Goal: Transaction & Acquisition: Purchase product/service

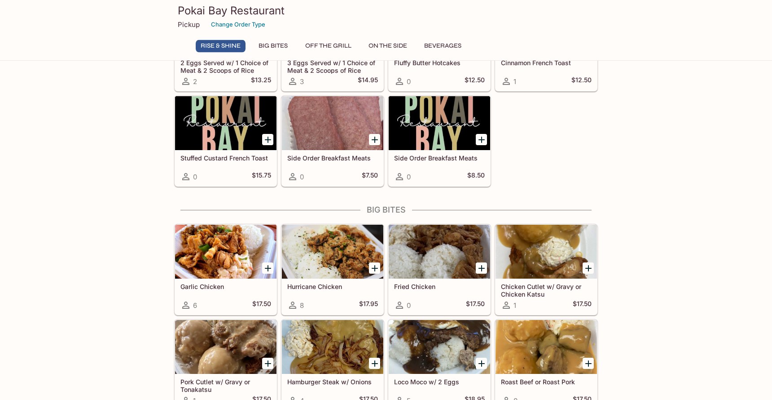
scroll to position [92, 0]
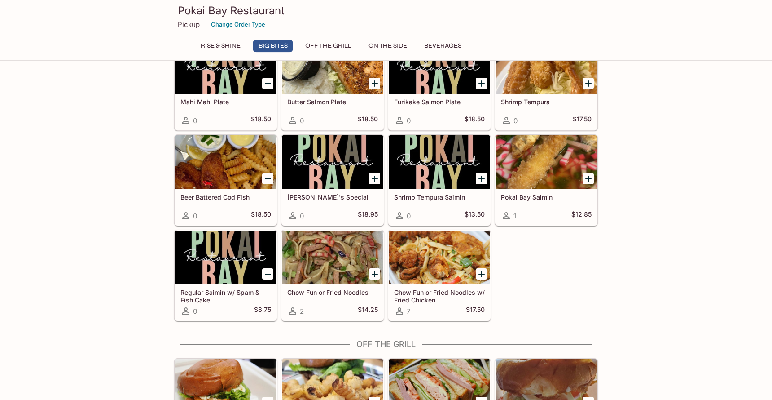
scroll to position [561, 0]
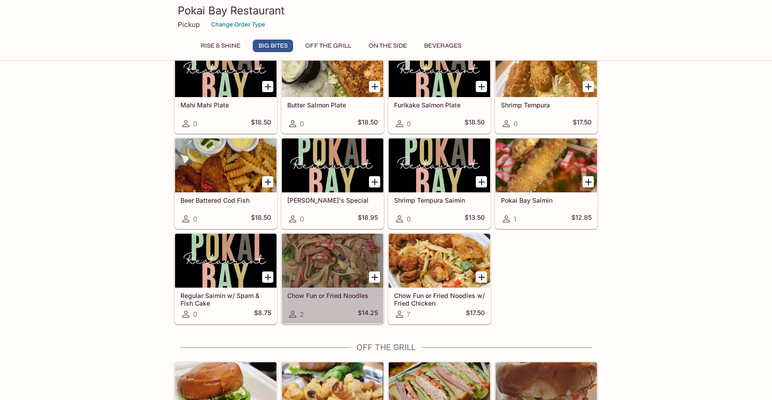
click at [303, 277] on div at bounding box center [332, 260] width 101 height 54
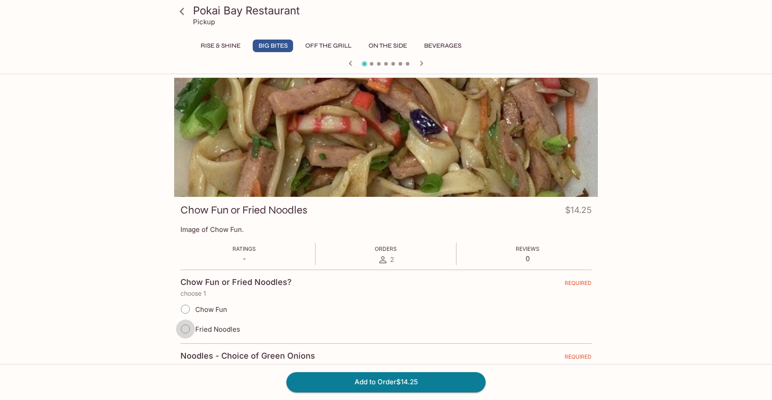
click at [185, 331] on input "Fried Noodles" at bounding box center [185, 328] width 19 height 19
radio input "true"
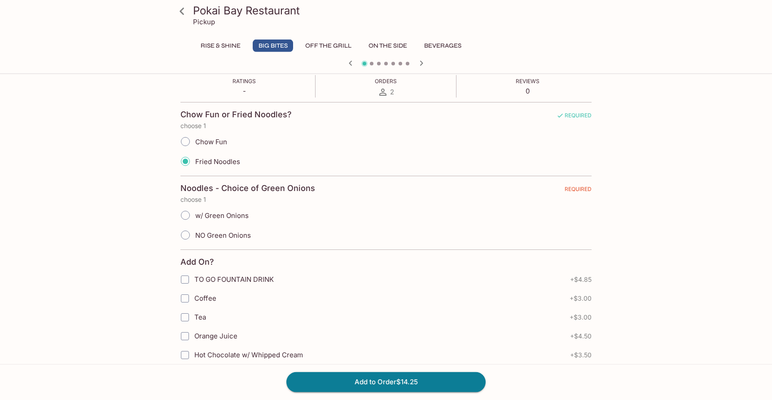
scroll to position [183, 0]
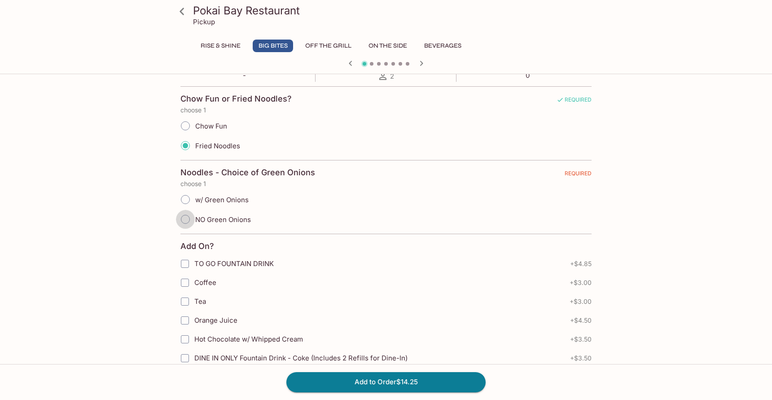
click at [184, 220] on input "NO Green Onions" at bounding box center [185, 219] width 19 height 19
radio input "true"
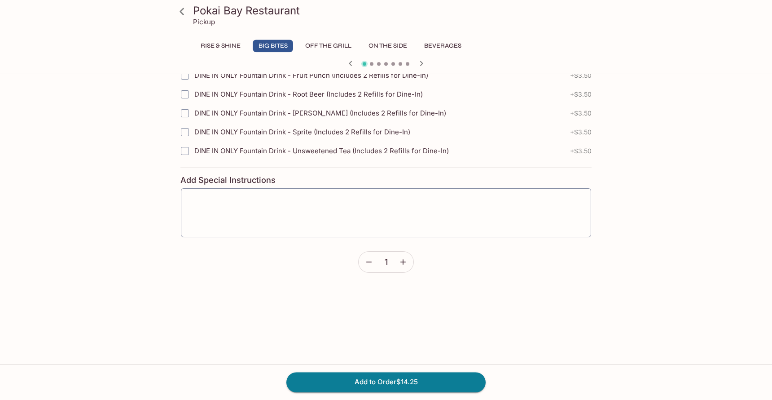
scroll to position [524, 0]
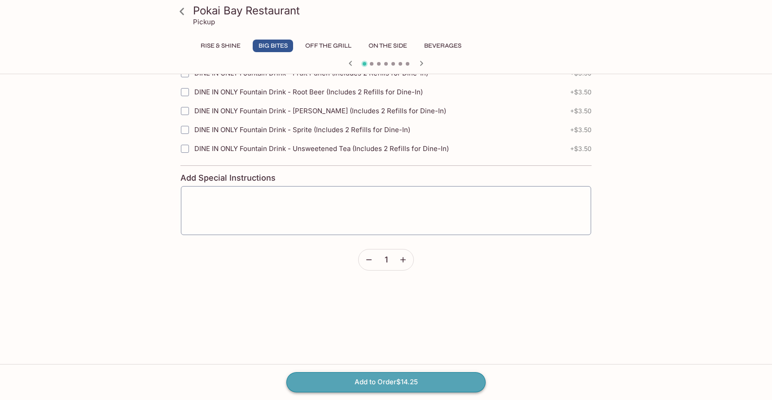
click at [389, 381] on button "Add to Order $14.25" at bounding box center [385, 382] width 199 height 20
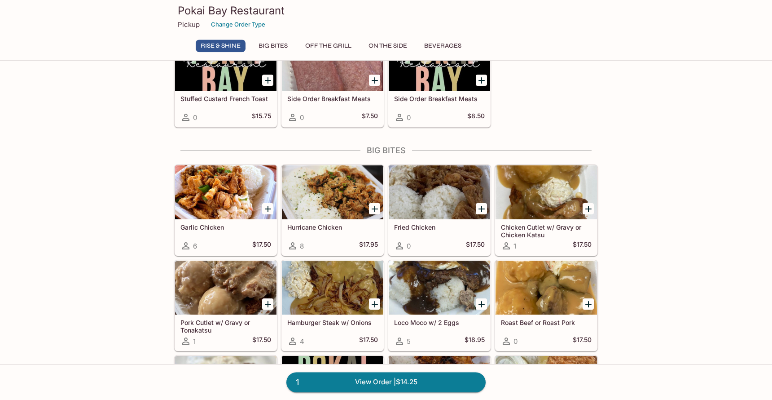
scroll to position [137, 0]
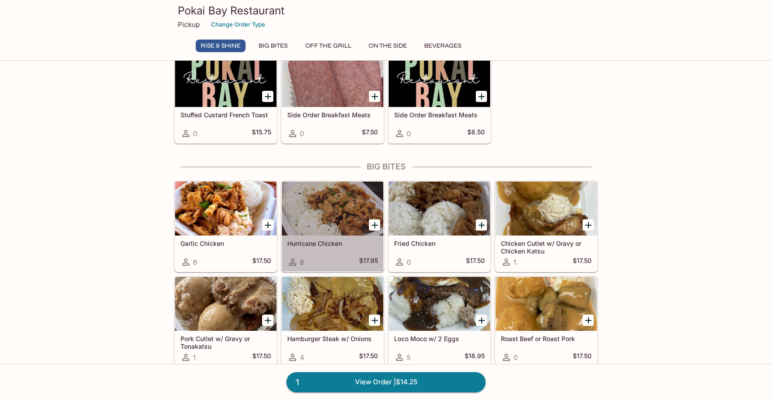
click at [311, 212] on div at bounding box center [332, 208] width 101 height 54
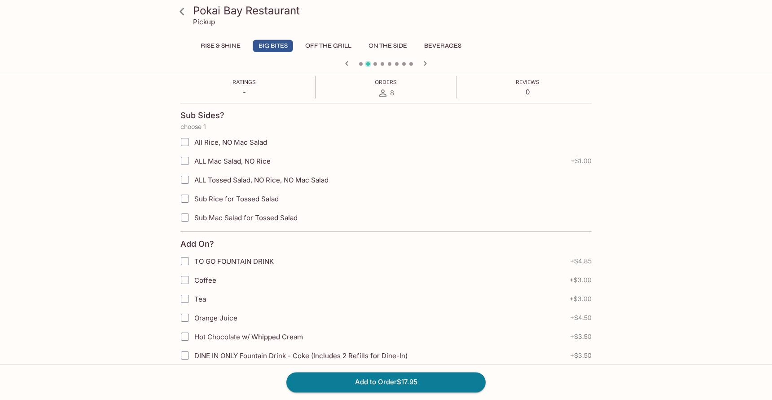
scroll to position [183, 0]
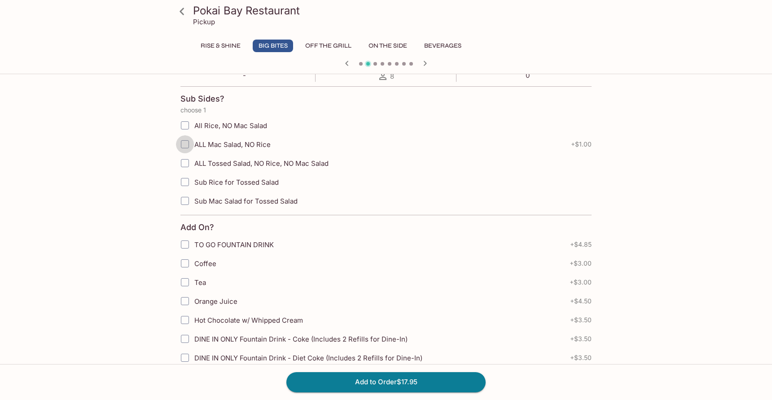
click at [183, 143] on input "ALL Mac Salad, NO Rice" at bounding box center [185, 144] width 18 height 18
checkbox input "true"
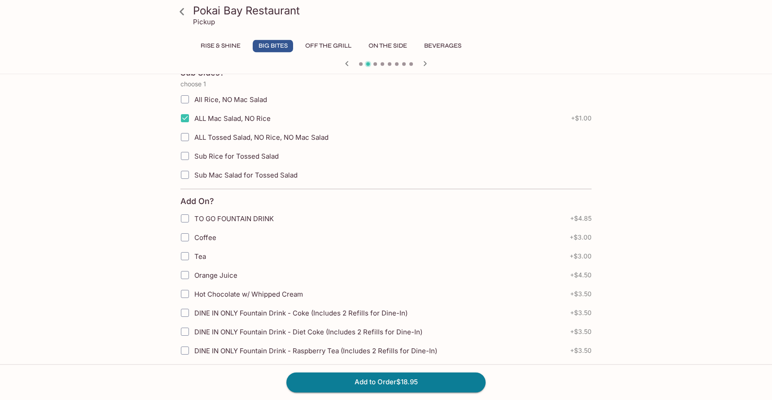
scroll to position [229, 0]
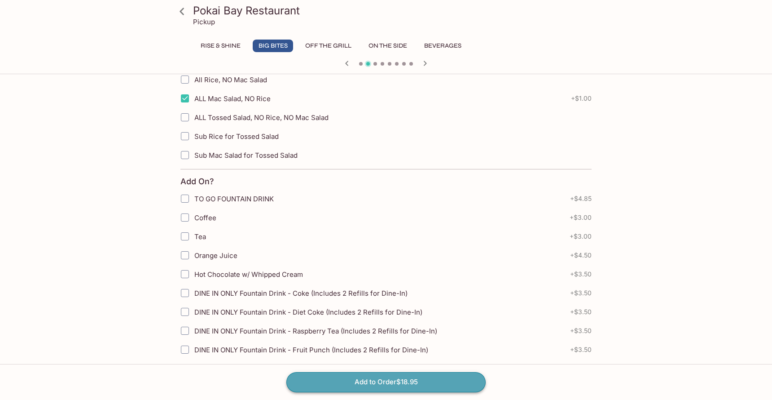
click at [369, 383] on button "Add to Order $18.95" at bounding box center [385, 382] width 199 height 20
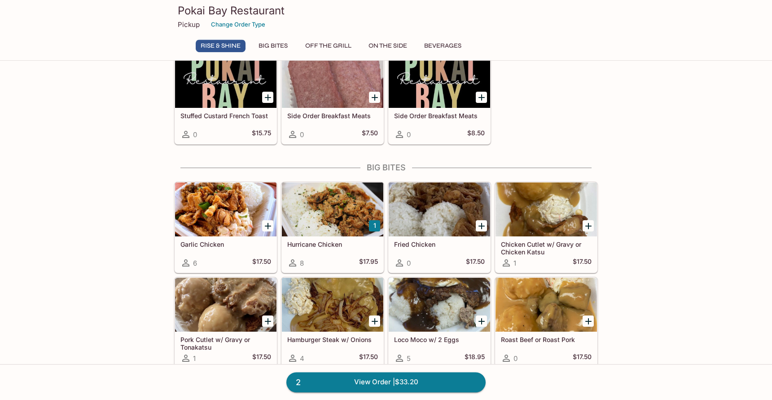
scroll to position [137, 0]
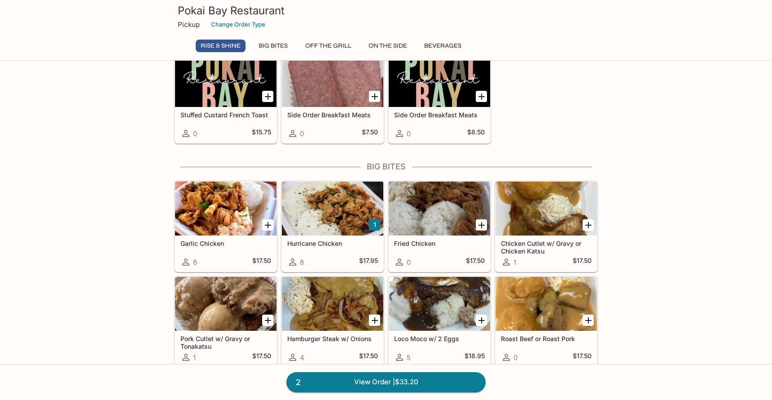
click at [219, 213] on div at bounding box center [225, 208] width 101 height 54
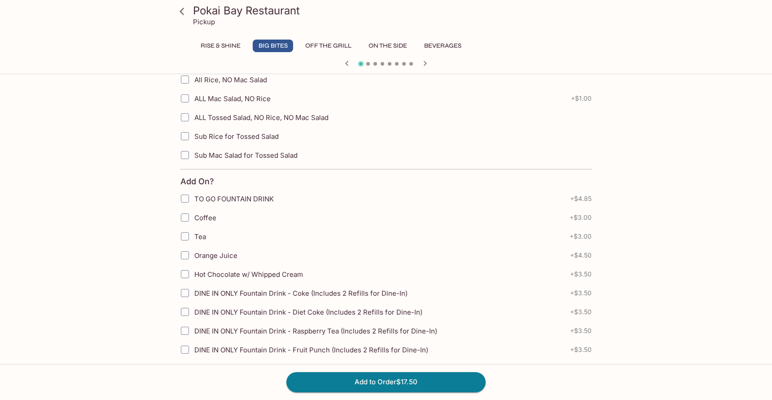
scroll to position [321, 0]
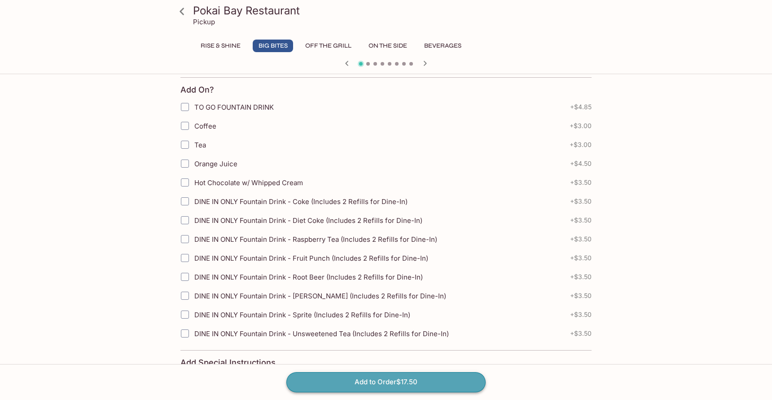
click at [388, 383] on button "Add to Order $17.50" at bounding box center [385, 382] width 199 height 20
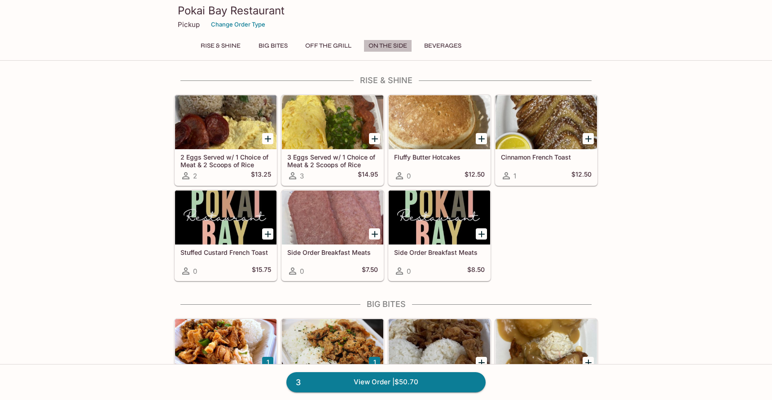
click at [386, 46] on button "On The Side" at bounding box center [388, 46] width 48 height 13
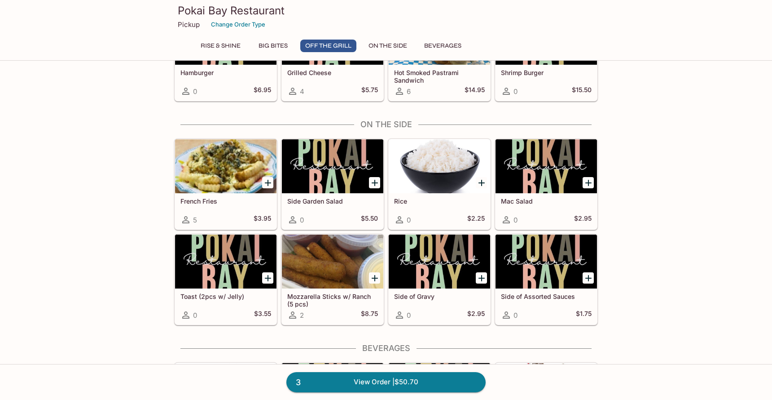
scroll to position [1201, 0]
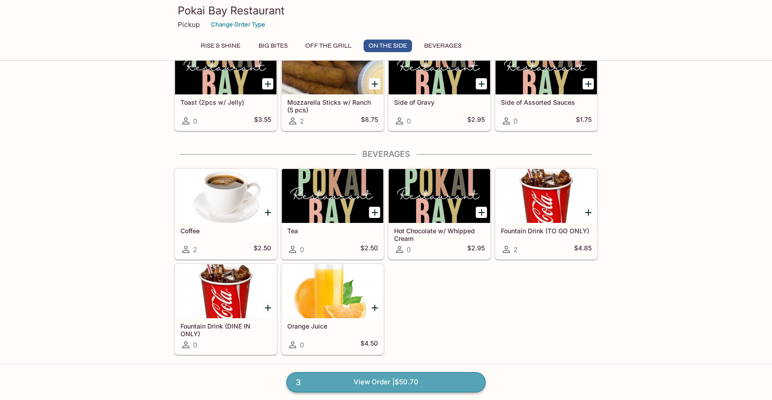
click at [401, 384] on link "3 View Order | $50.70" at bounding box center [385, 382] width 199 height 20
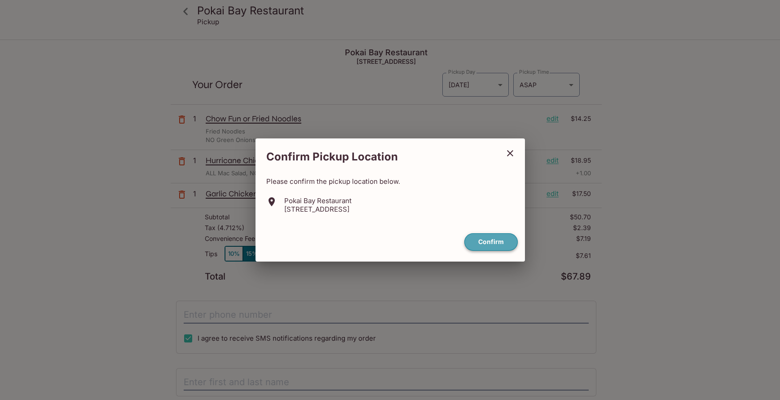
click at [489, 244] on button "Confirm" at bounding box center [490, 242] width 53 height 18
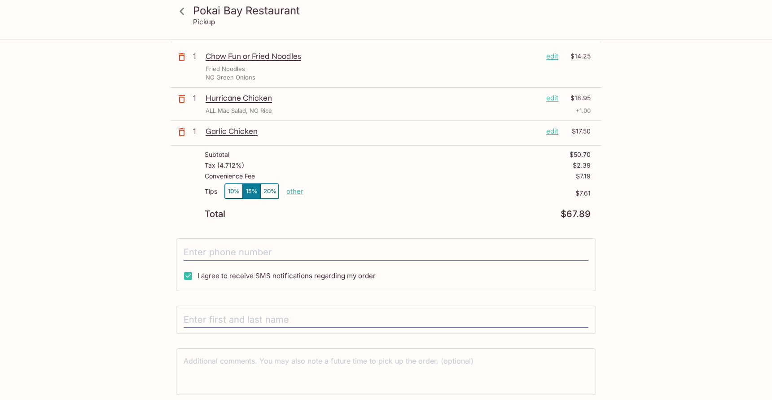
scroll to position [94, 0]
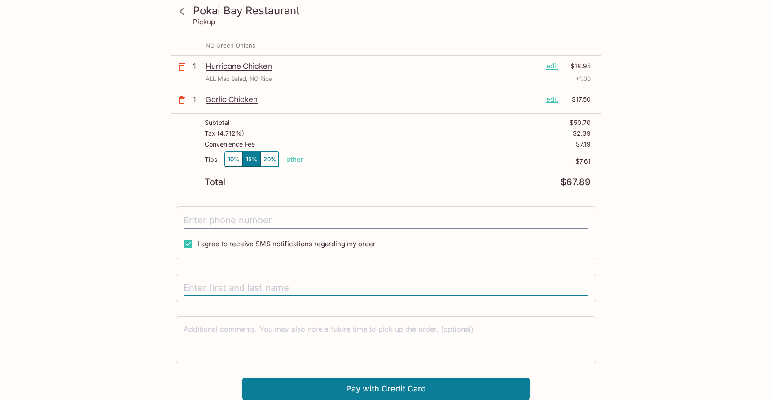
click at [253, 287] on input "text" at bounding box center [386, 287] width 405 height 17
type input "[PERSON_NAME]"
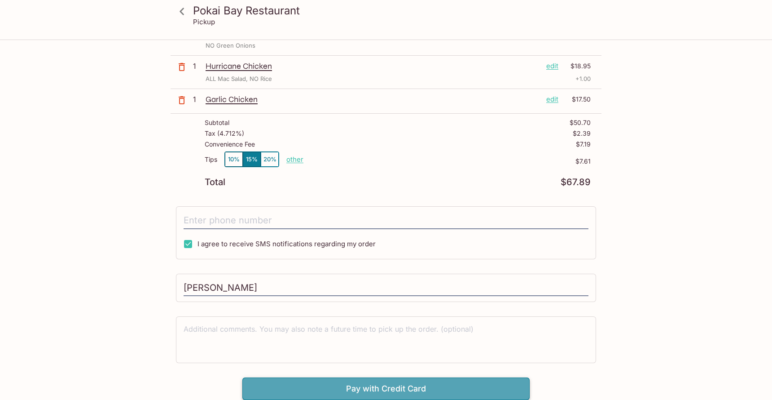
click at [403, 391] on button "Pay with Credit Card" at bounding box center [385, 388] width 287 height 22
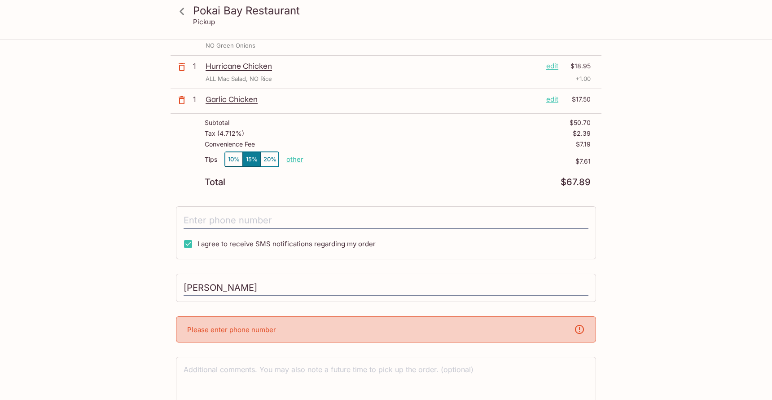
click at [328, 328] on div "Please enter phone number" at bounding box center [386, 329] width 420 height 26
click at [291, 216] on input "tel" at bounding box center [386, 220] width 405 height 17
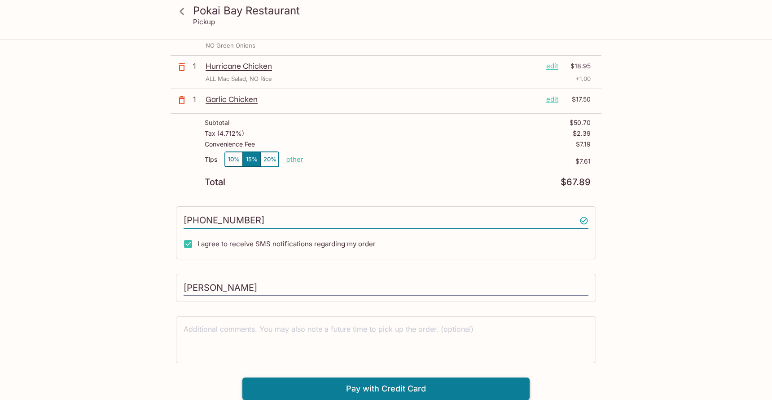
type input "[PHONE_NUMBER]"
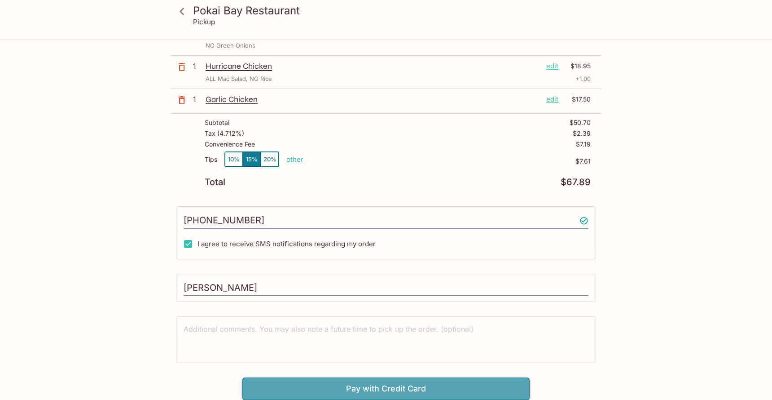
click at [397, 390] on button "Pay with Credit Card" at bounding box center [385, 388] width 287 height 22
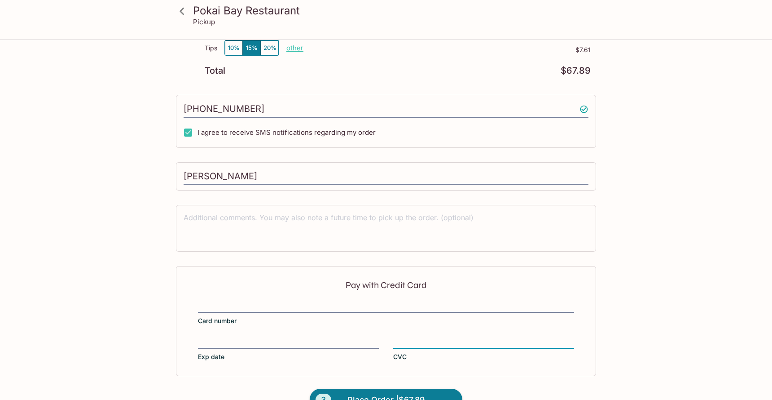
scroll to position [229, 0]
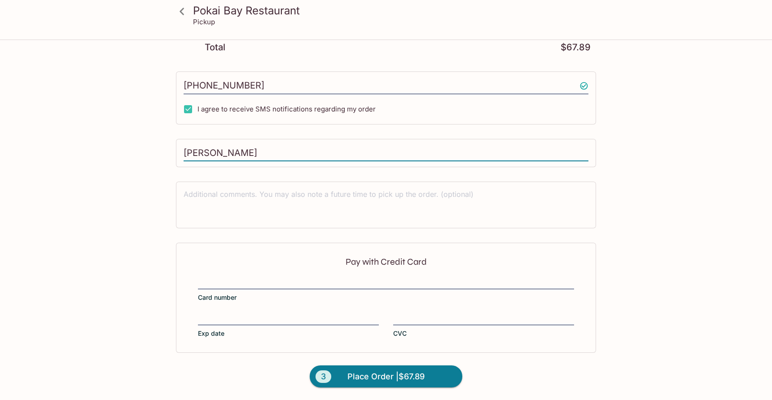
drag, startPoint x: 262, startPoint y: 151, endPoint x: 135, endPoint y: 168, distance: 127.8
click at [184, 162] on input "[PERSON_NAME]" at bounding box center [386, 153] width 405 height 17
type input "[PERSON_NAME]"
click at [363, 377] on span "Place Order | $67.89" at bounding box center [385, 376] width 77 height 14
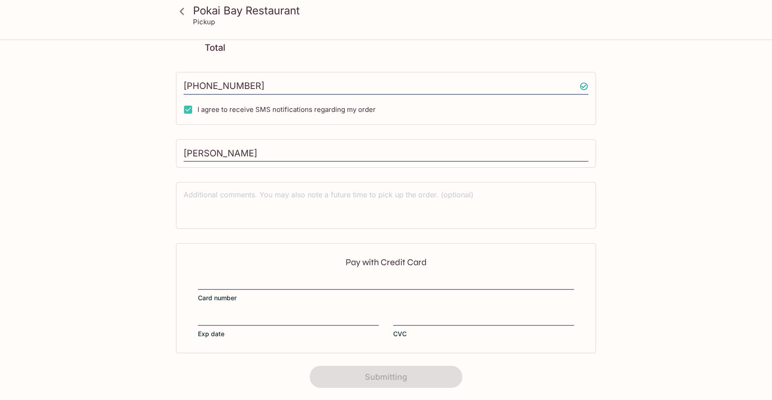
scroll to position [138, 0]
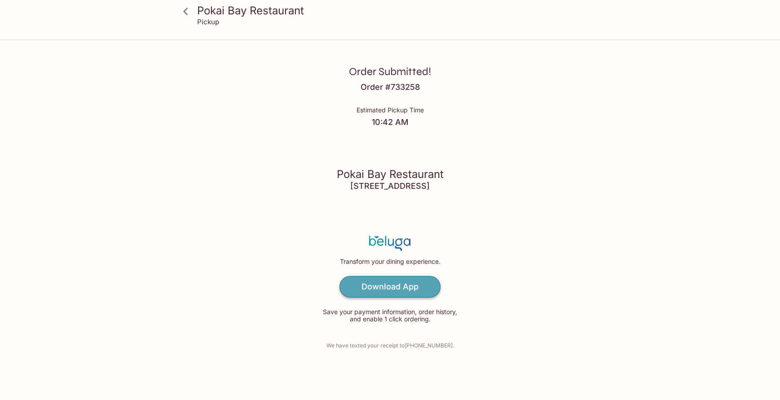
click at [354, 291] on link "Download App" at bounding box center [389, 287] width 101 height 22
